Goal: Information Seeking & Learning: Find specific page/section

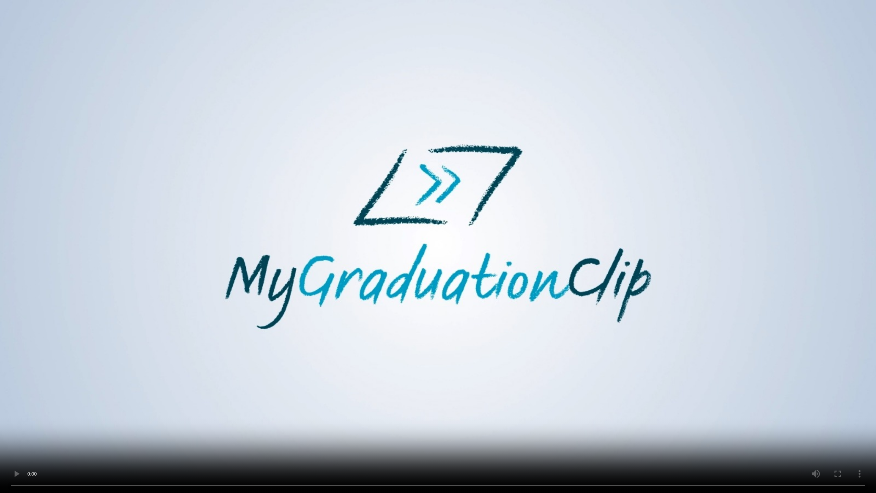
click at [431, 280] on video at bounding box center [438, 246] width 876 height 493
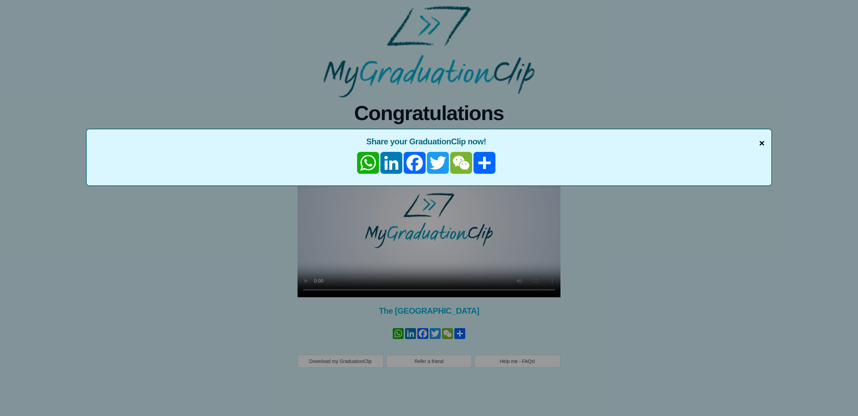
click at [759, 141] on span "×" at bounding box center [761, 143] width 5 height 14
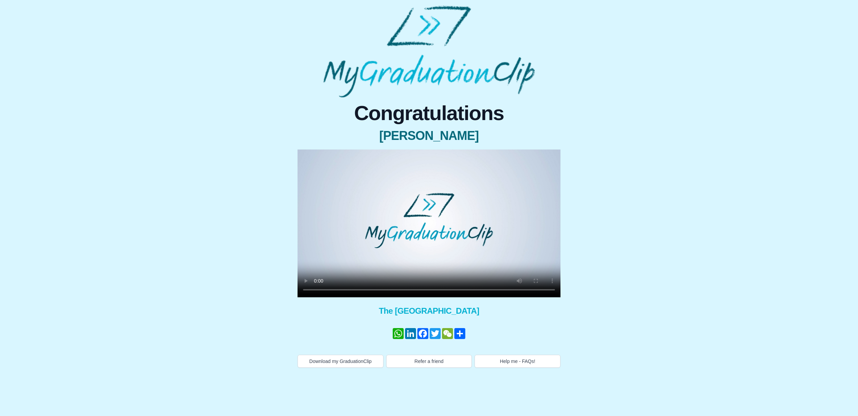
click at [379, 231] on video at bounding box center [429, 224] width 263 height 148
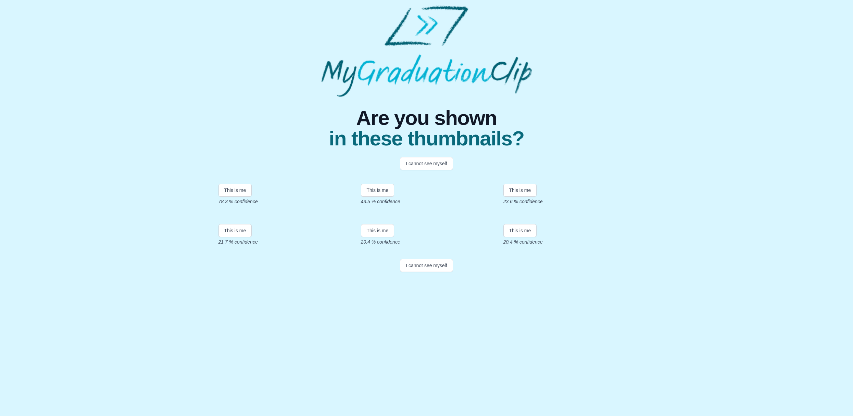
scroll to position [12, 0]
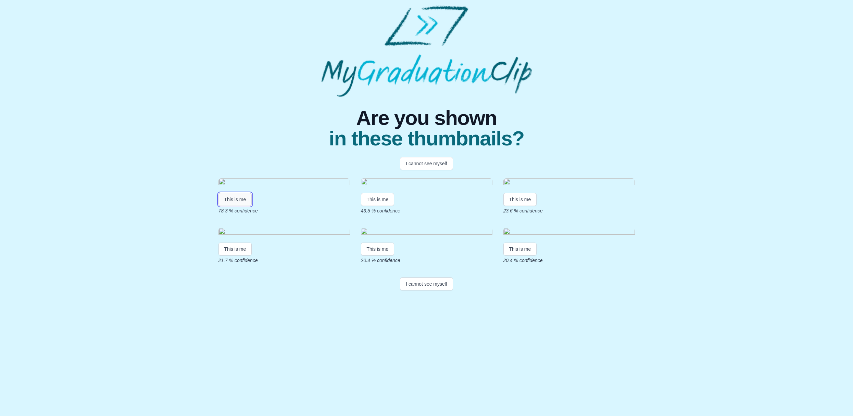
click at [244, 206] on button "This is me" at bounding box center [235, 199] width 34 height 13
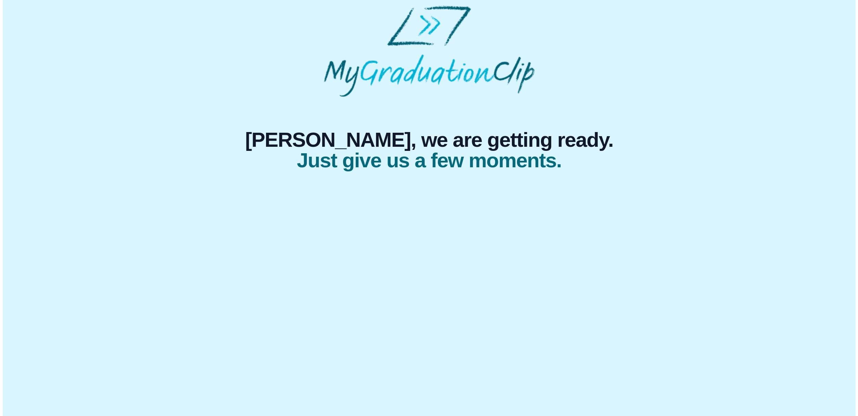
scroll to position [0, 0]
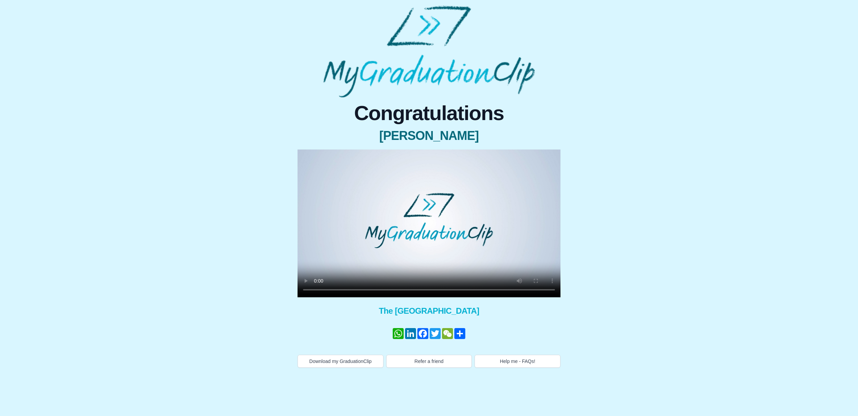
click at [590, 218] on div "Congratulations [PERSON_NAME] × Share your GraduationClip now! WhatsApp LinkedI…" at bounding box center [429, 233] width 429 height 270
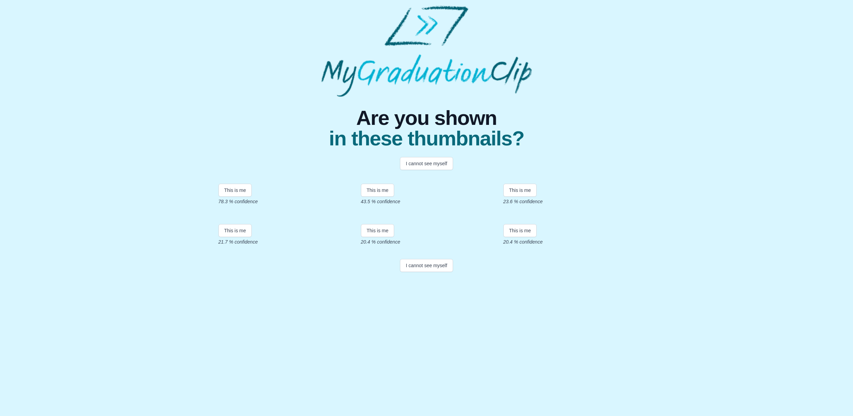
scroll to position [12, 0]
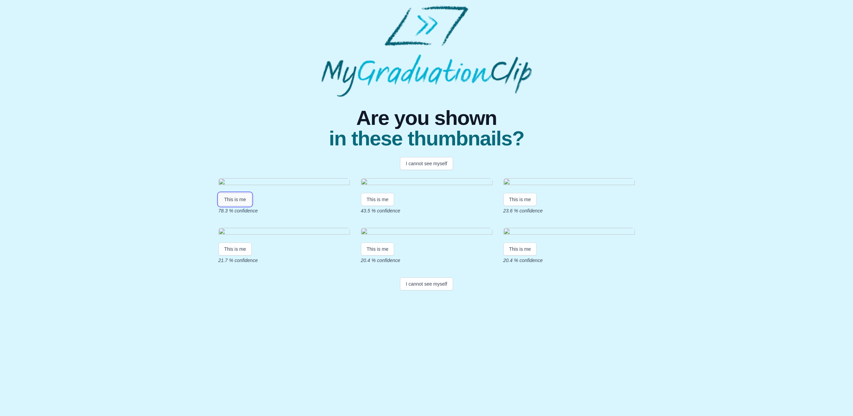
click at [238, 206] on button "This is me" at bounding box center [235, 199] width 34 height 13
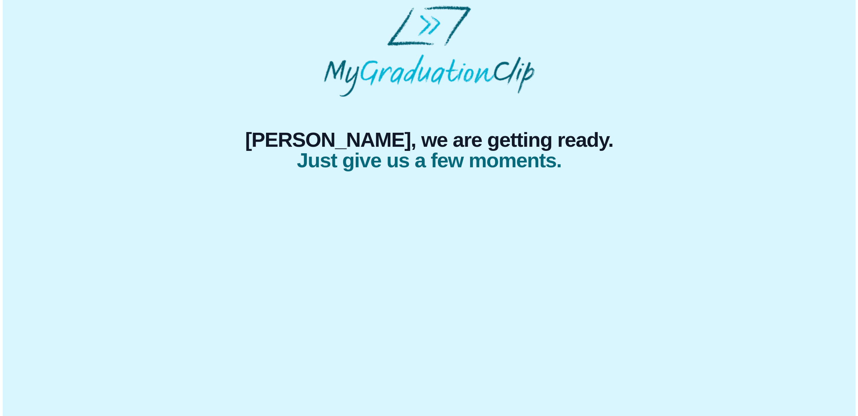
scroll to position [0, 0]
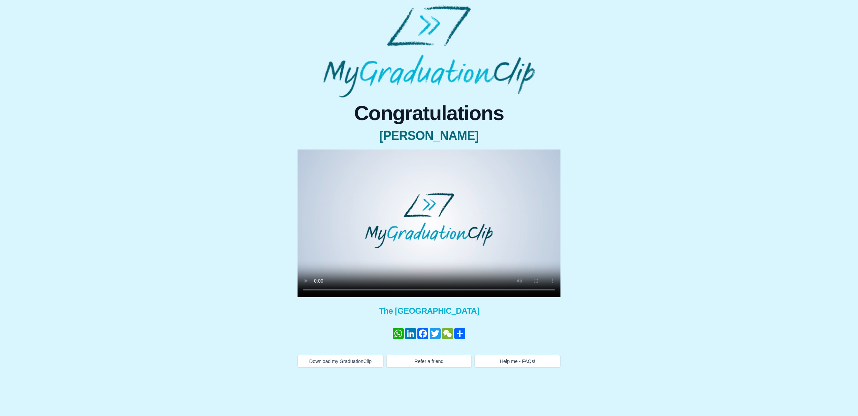
click at [376, 245] on video at bounding box center [429, 224] width 263 height 148
click at [388, 250] on video at bounding box center [429, 224] width 263 height 148
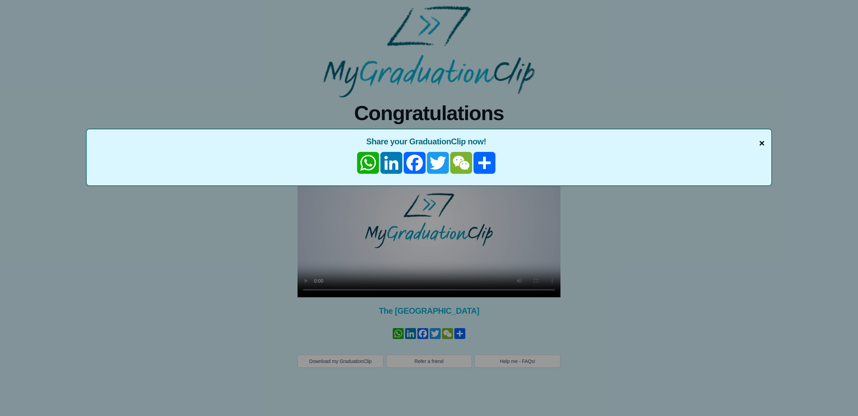
click at [762, 145] on span "×" at bounding box center [761, 143] width 5 height 14
